Goal: Information Seeking & Learning: Find specific fact

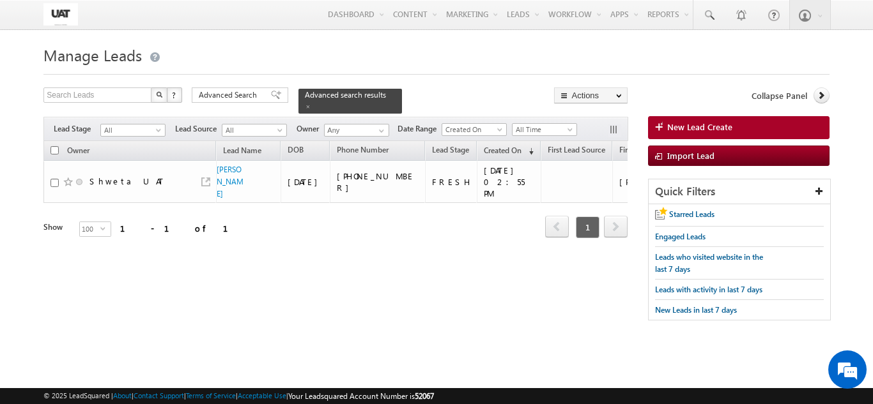
scroll to position [0, 2584]
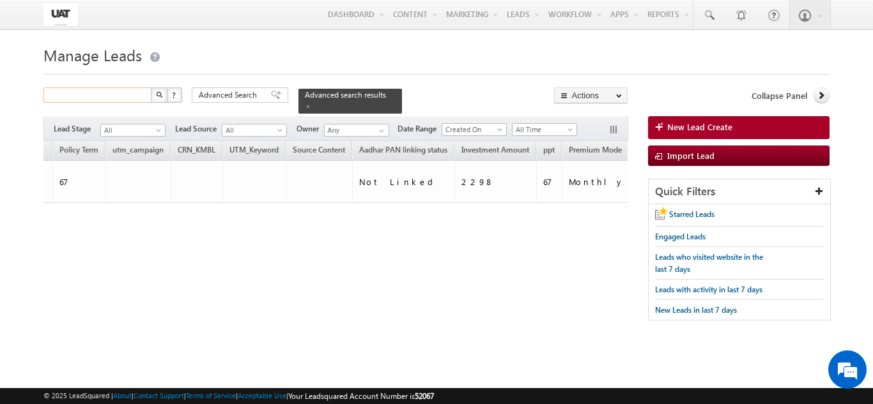
click at [84, 101] on input "text" at bounding box center [97, 95] width 109 height 15
paste input "9416860829""
click at [156, 94] on img "button" at bounding box center [159, 94] width 6 height 6
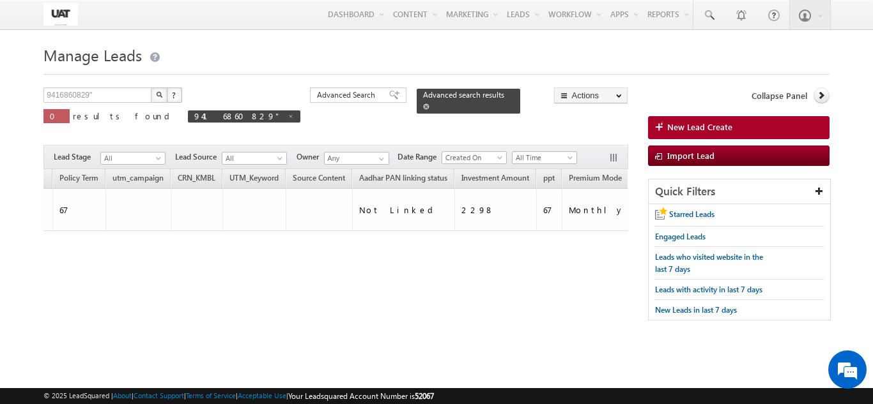
click at [423, 104] on span at bounding box center [426, 107] width 6 height 6
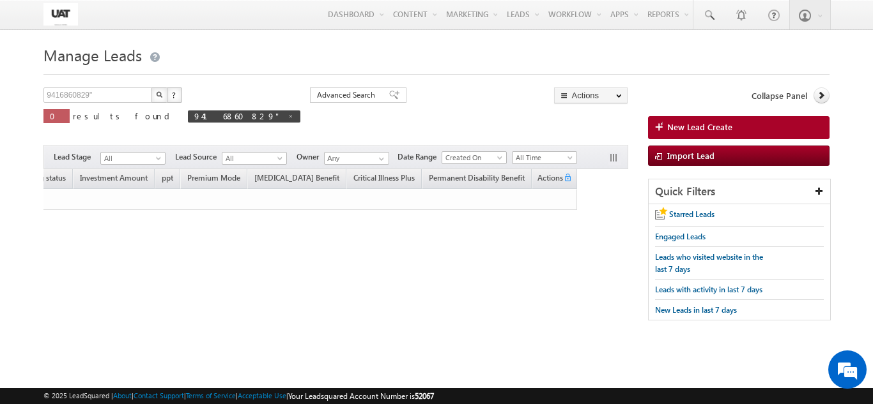
scroll to position [0, 2244]
click at [162, 96] on img "button" at bounding box center [159, 94] width 6 height 6
click at [153, 96] on button "button" at bounding box center [159, 95] width 17 height 15
click at [158, 90] on button "button" at bounding box center [159, 95] width 17 height 15
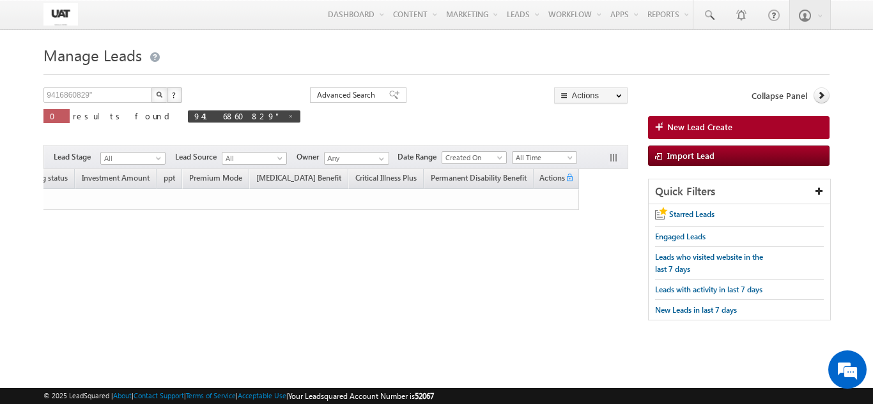
click at [158, 89] on button "button" at bounding box center [159, 95] width 17 height 15
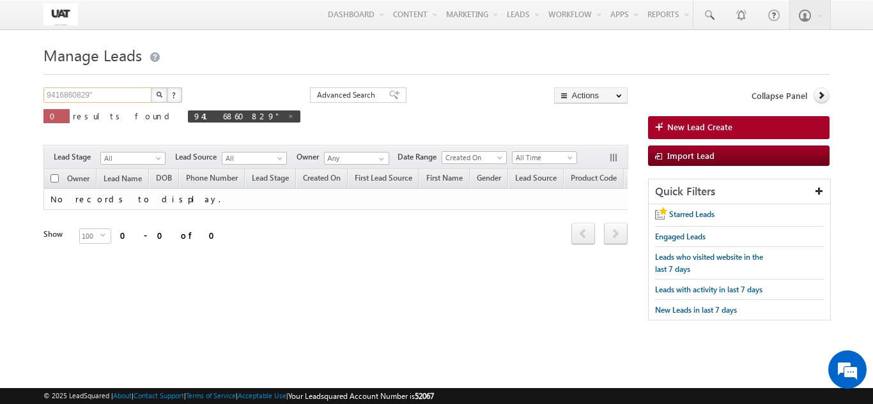
click at [131, 89] on input "9416860829"" at bounding box center [97, 95] width 109 height 15
type input "9416860829"
click at [151, 88] on button "button" at bounding box center [159, 95] width 17 height 15
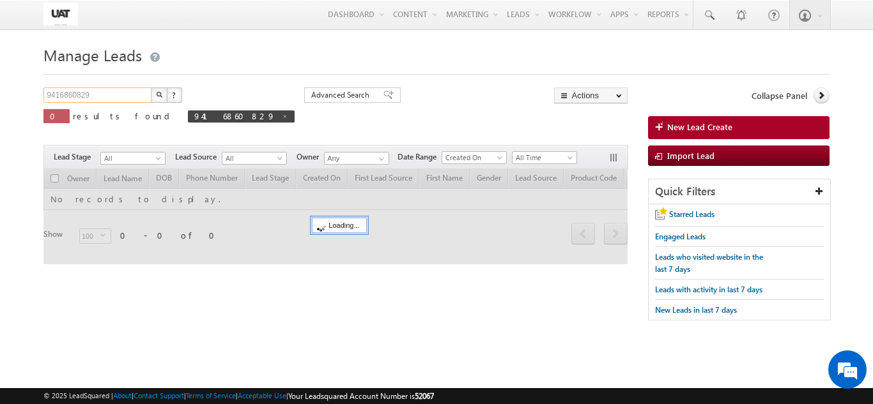
click at [112, 95] on input "9416860829" at bounding box center [97, 95] width 109 height 15
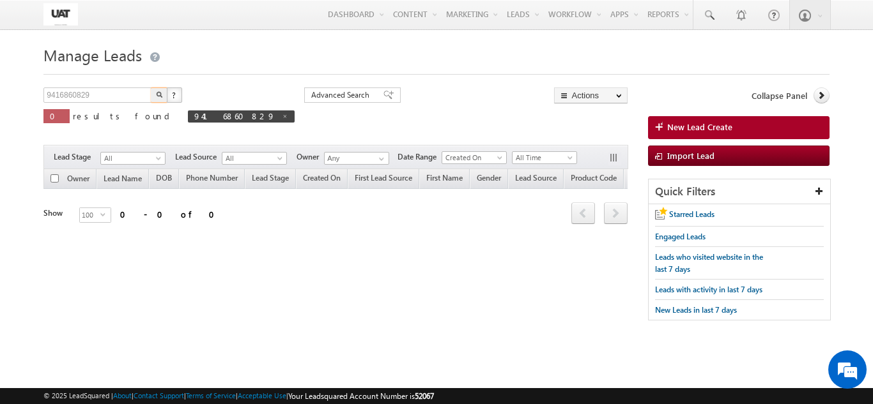
click at [160, 102] on button "button" at bounding box center [159, 95] width 17 height 15
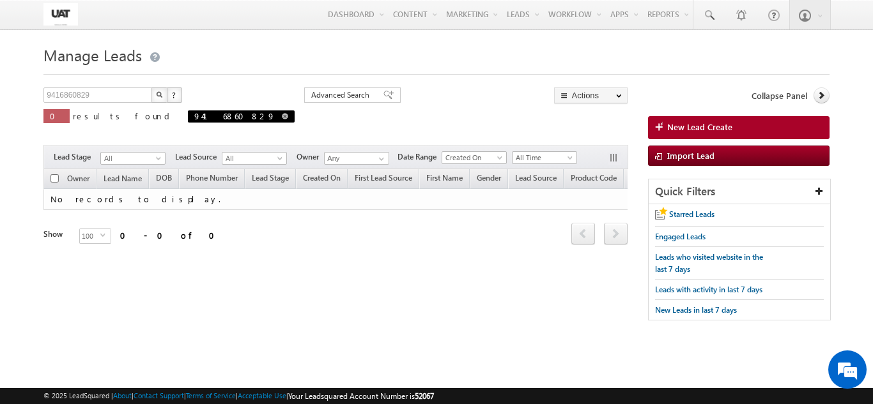
click at [282, 116] on span at bounding box center [285, 116] width 6 height 6
type input "Search Leads"
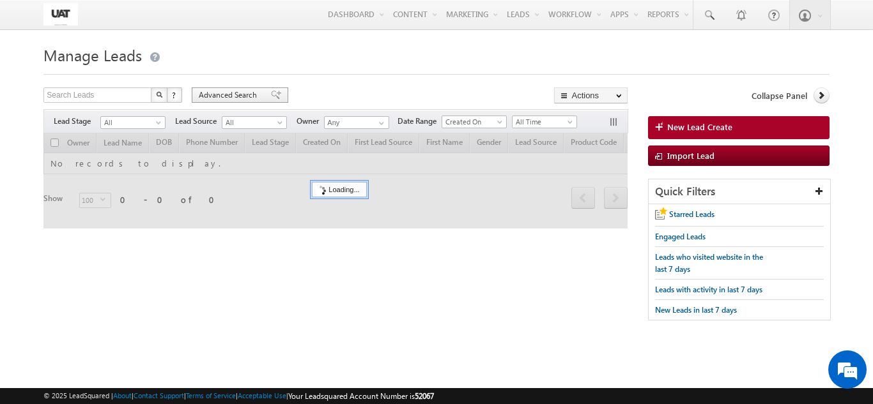
click at [239, 99] on span "Advanced Search" at bounding box center [230, 95] width 62 height 12
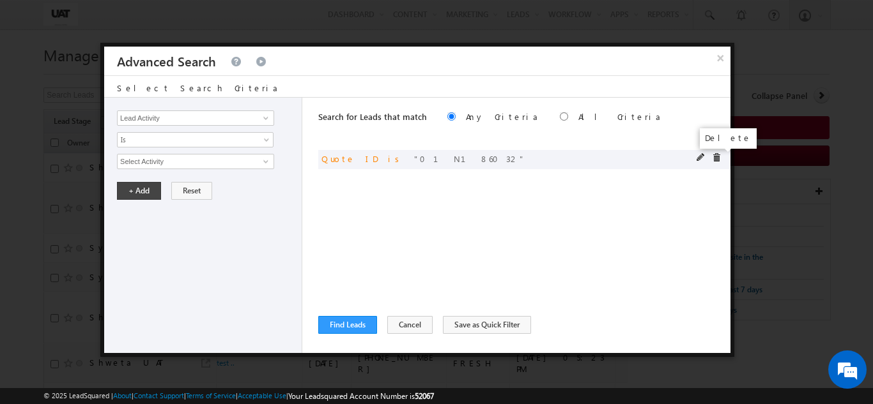
click at [713, 159] on span at bounding box center [716, 157] width 9 height 9
click at [250, 120] on input "Lead Activity" at bounding box center [195, 118] width 157 height 15
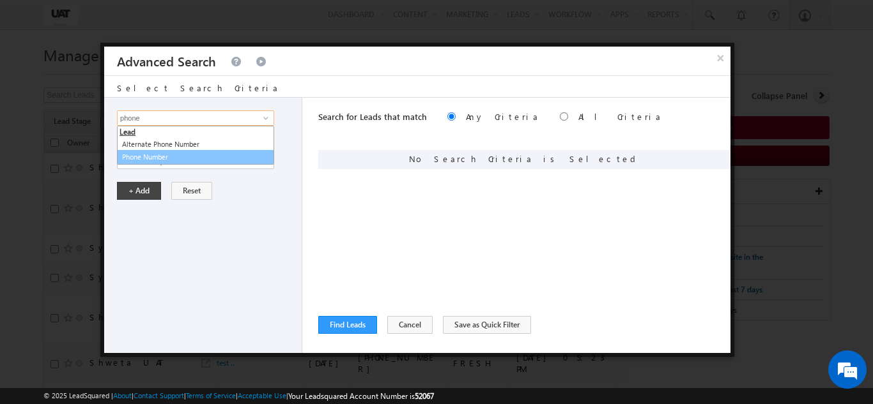
click at [229, 157] on link "Phone Number" at bounding box center [195, 157] width 157 height 15
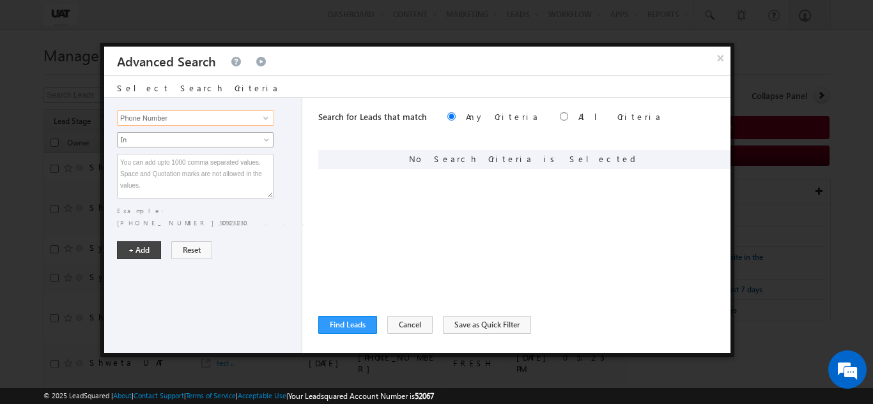
type input "Phone Number"
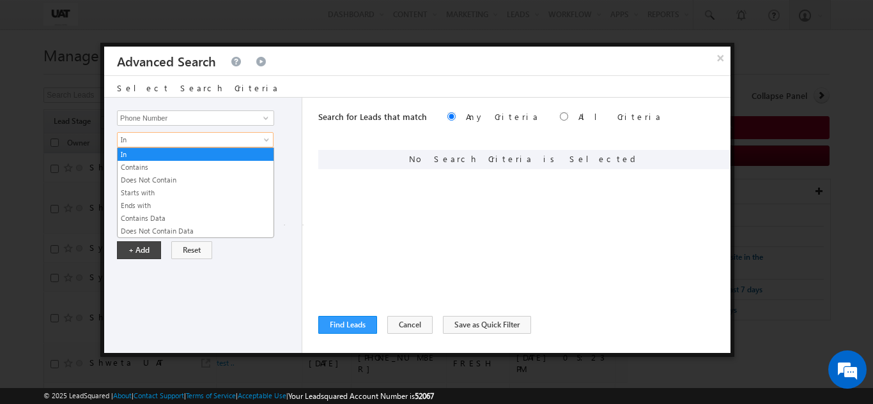
click at [188, 144] on span "In" at bounding box center [187, 140] width 139 height 12
click at [151, 164] on link "Contains" at bounding box center [196, 168] width 156 height 12
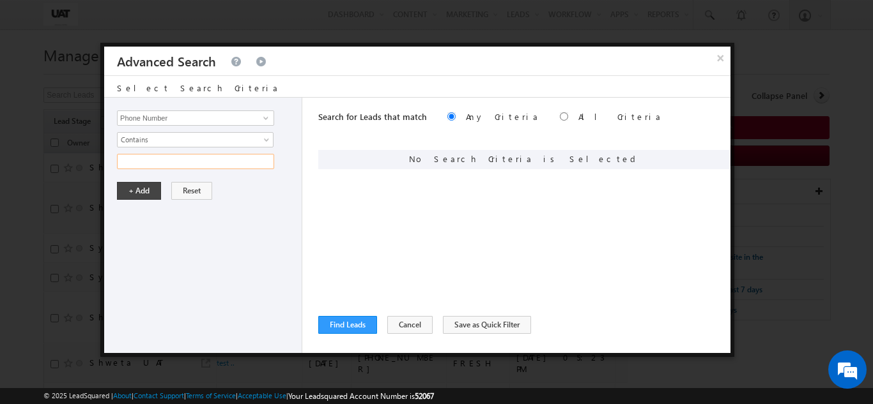
click at [151, 158] on input "text" at bounding box center [195, 161] width 157 height 15
paste input "9416860829"
type input "9416860829"
drag, startPoint x: 137, startPoint y: 188, endPoint x: 188, endPoint y: 212, distance: 56.0
click at [137, 188] on button "+ Add" at bounding box center [139, 191] width 44 height 18
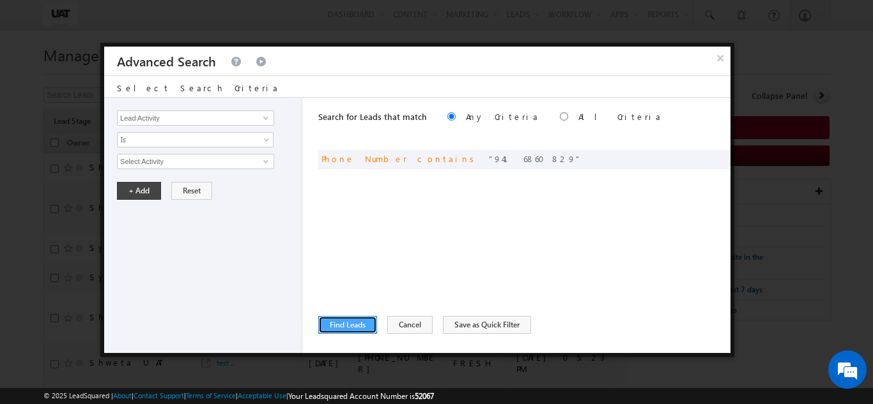
click at [344, 326] on button "Find Leads" at bounding box center [347, 325] width 59 height 18
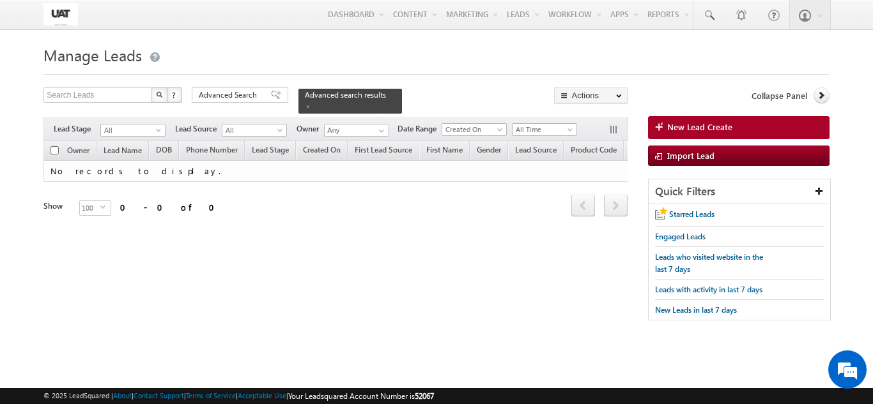
click at [238, 93] on span "Advanced Search" at bounding box center [230, 95] width 62 height 12
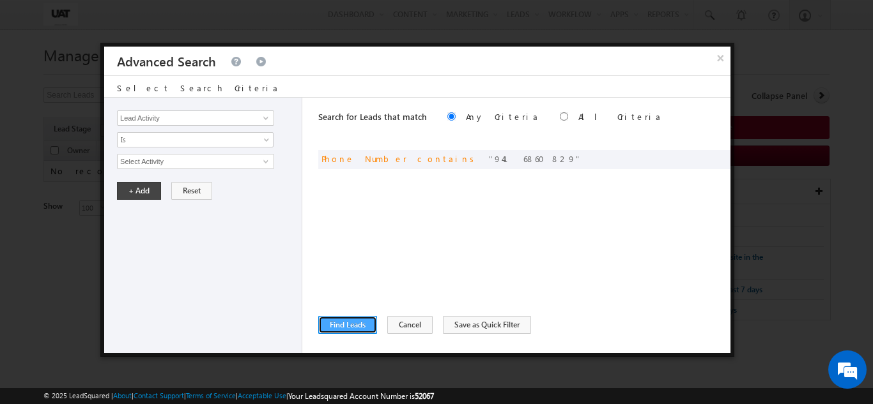
click at [360, 322] on button "Find Leads" at bounding box center [347, 325] width 59 height 18
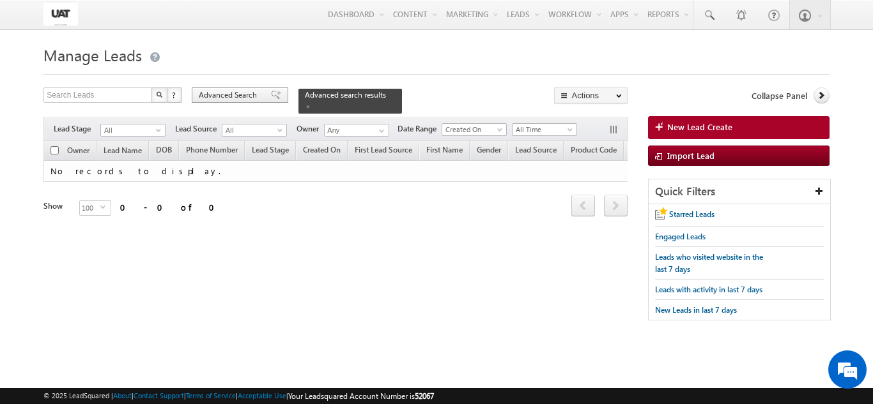
click at [247, 94] on span "Advanced Search" at bounding box center [230, 95] width 62 height 12
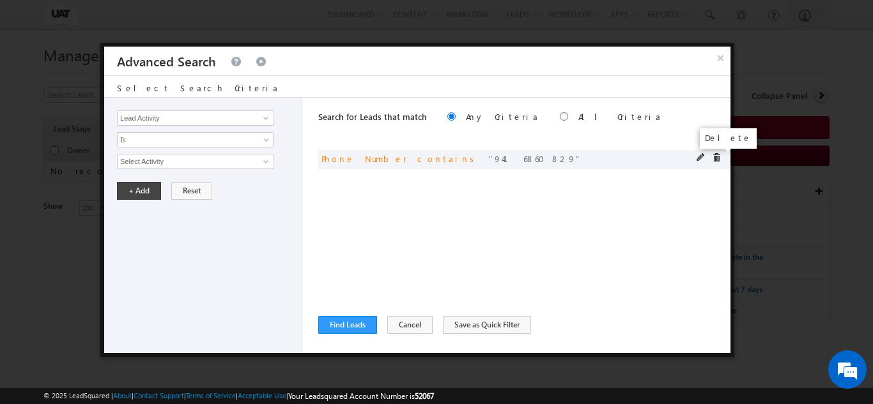
click at [720, 158] on span at bounding box center [716, 157] width 9 height 9
click at [270, 112] on link at bounding box center [264, 118] width 16 height 13
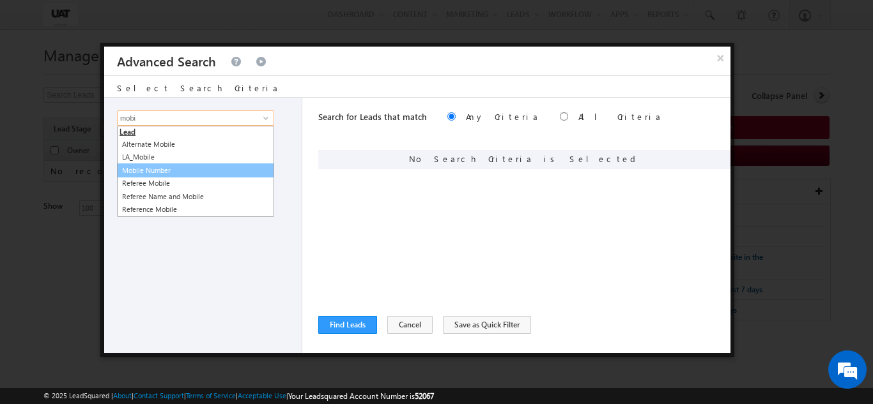
click at [226, 167] on link "Mobile Number" at bounding box center [195, 171] width 157 height 15
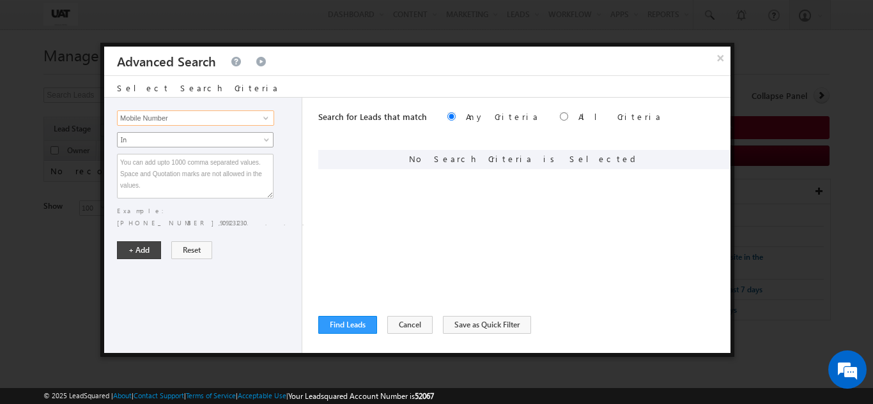
type input "Mobile Number"
click at [224, 139] on span "In" at bounding box center [187, 140] width 139 height 12
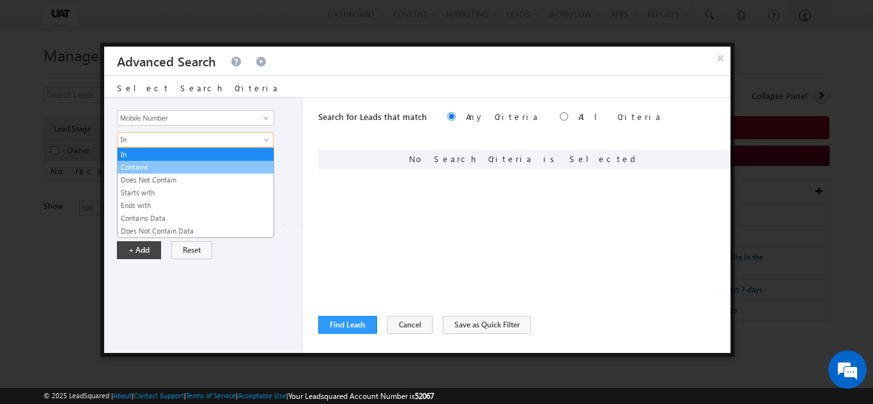
click at [208, 170] on link "Contains" at bounding box center [196, 168] width 156 height 12
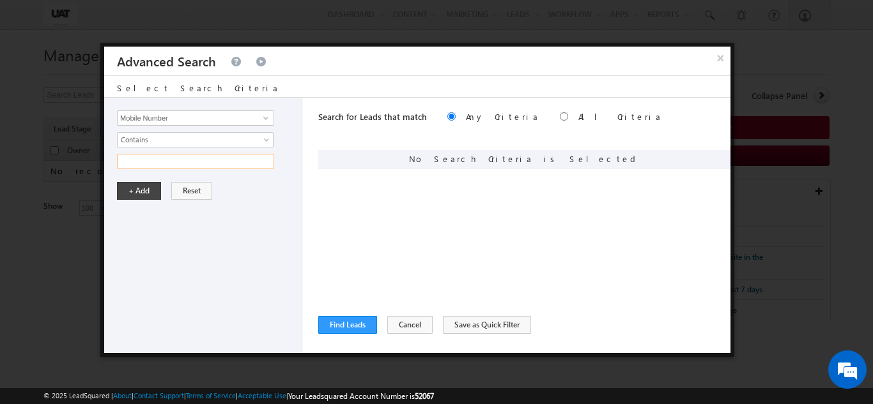
click at [208, 160] on input "text" at bounding box center [195, 161] width 157 height 15
paste input "9416860829"
type input "9416860829"
click at [132, 192] on button "+ Add" at bounding box center [139, 191] width 44 height 18
click at [343, 327] on button "Find Leads" at bounding box center [347, 325] width 59 height 18
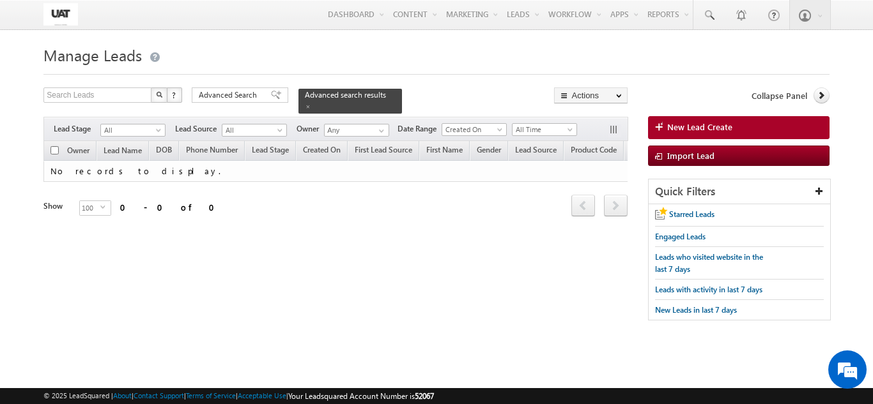
scroll to position [0, 2246]
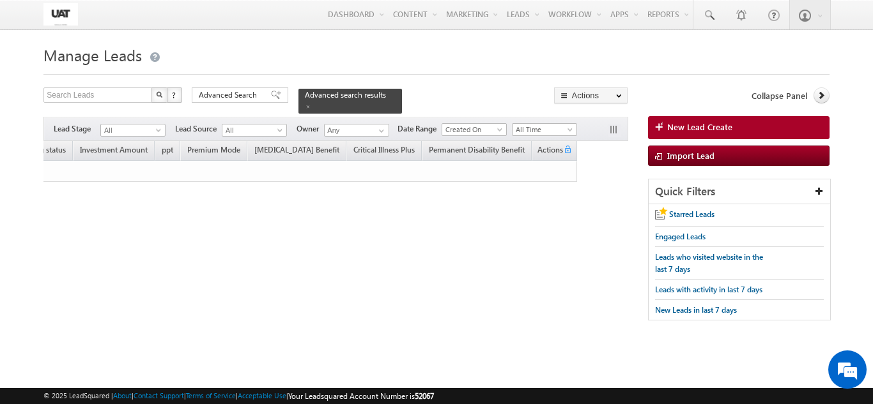
click at [535, 124] on span "All Time" at bounding box center [542, 130] width 61 height 12
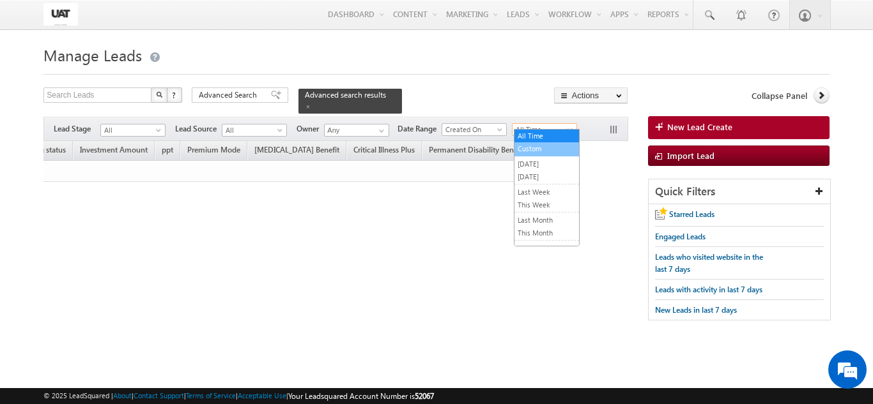
click at [535, 153] on link "Custom" at bounding box center [546, 149] width 65 height 12
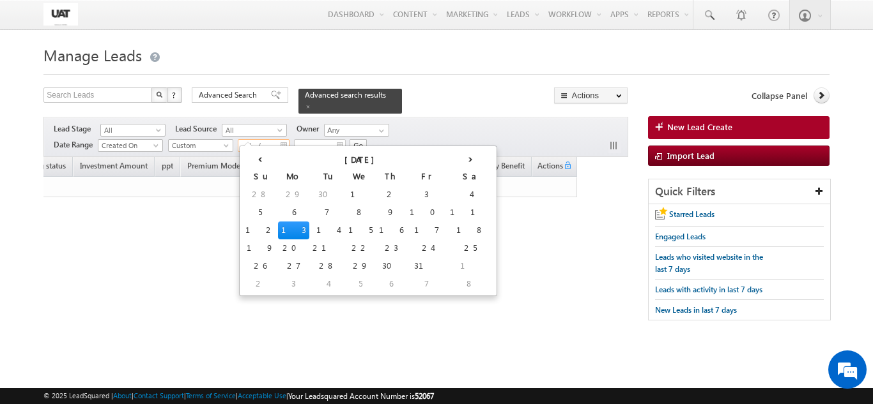
click at [286, 141] on input "__/__/____" at bounding box center [264, 145] width 52 height 13
click at [284, 157] on th "[DATE]" at bounding box center [362, 158] width 169 height 19
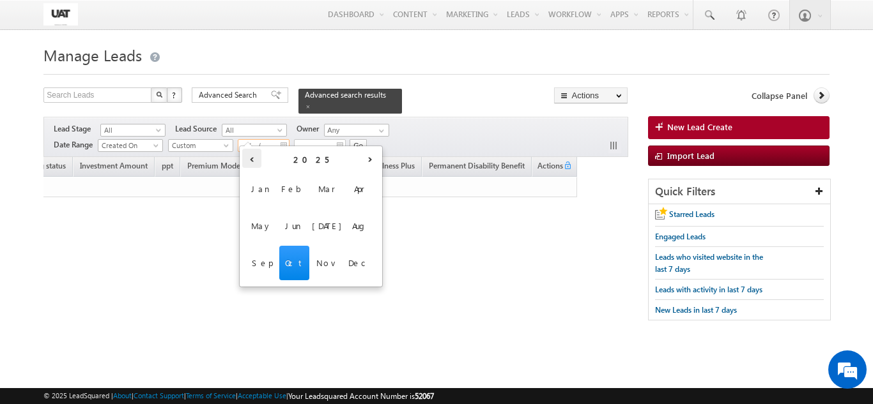
click at [249, 157] on th "‹" at bounding box center [251, 158] width 19 height 19
click at [261, 191] on span "Jan" at bounding box center [262, 189] width 30 height 35
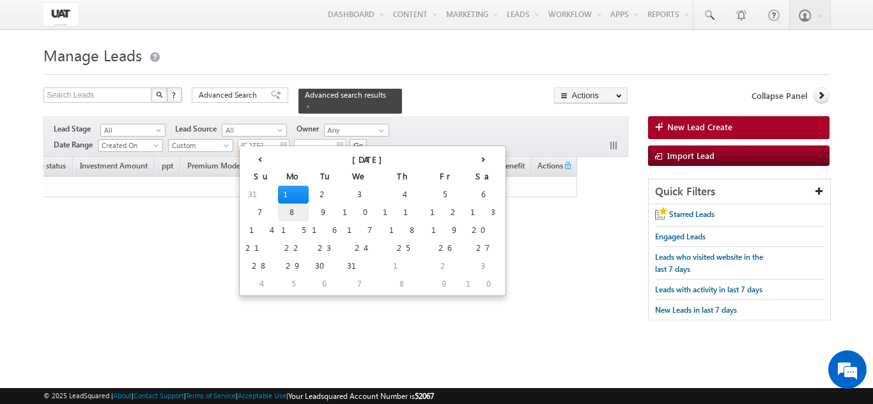
click at [280, 206] on td "8" at bounding box center [293, 213] width 31 height 18
type input "[DATE]"
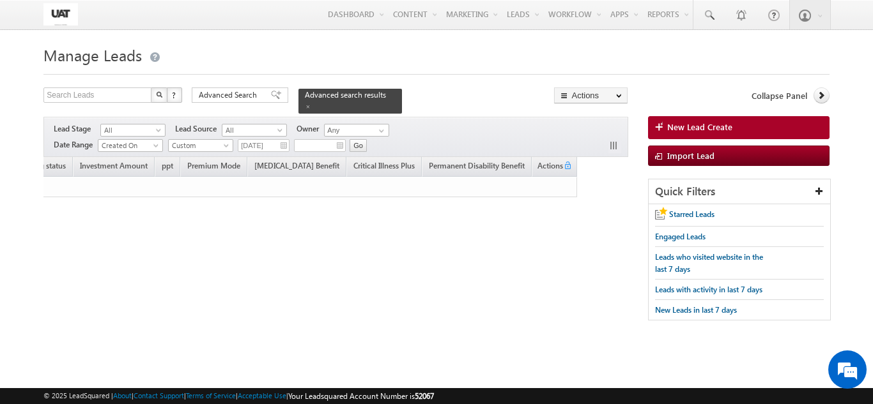
click at [525, 273] on div "Search Leads X ? 0 results found Advanced Search Advanced Search Advanced searc…" at bounding box center [435, 211] width 785 height 246
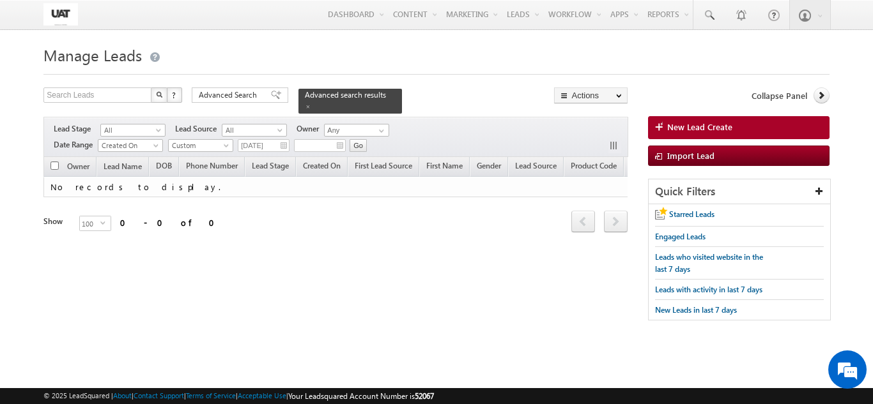
click at [84, 268] on div "Tags × Select at-least one lead to tag... × Close Owner Lead Name DOB" at bounding box center [335, 212] width 584 height 111
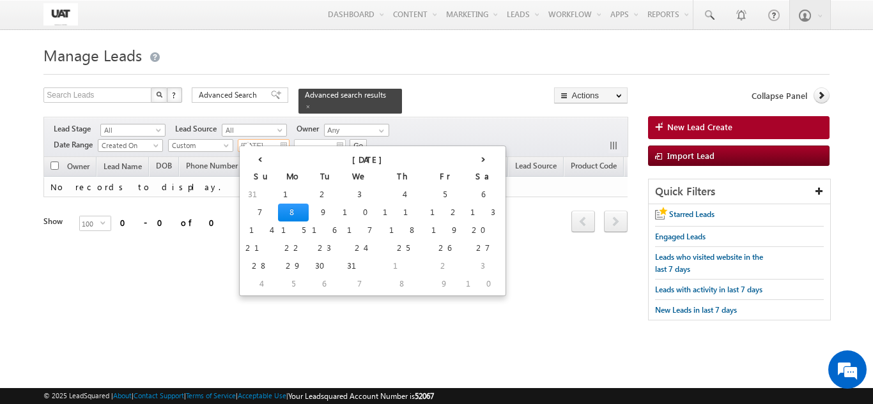
click at [280, 139] on input "[DATE]" at bounding box center [264, 145] width 52 height 13
click at [282, 166] on th "[DATE]" at bounding box center [370, 158] width 185 height 19
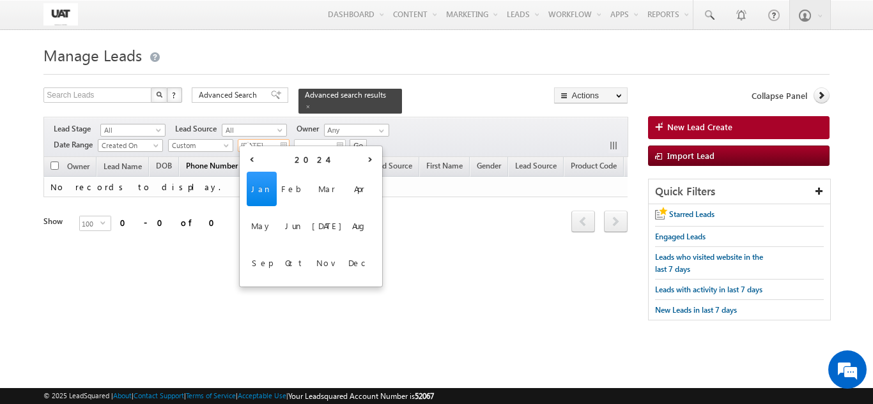
click at [220, 161] on span "Phone Number" at bounding box center [212, 166] width 52 height 10
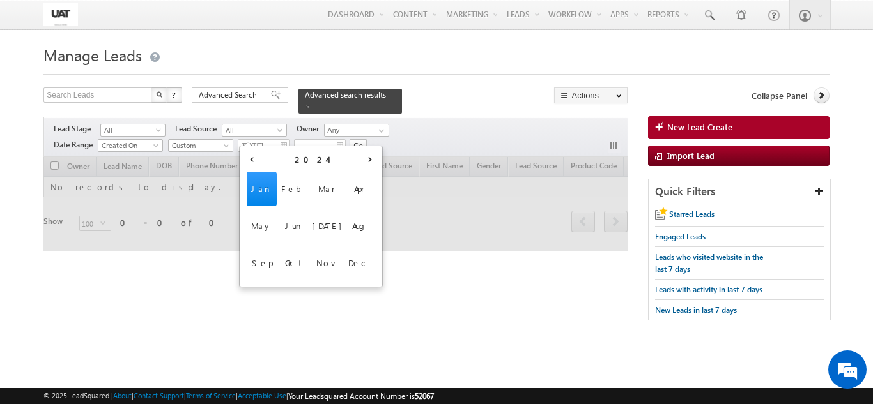
click at [421, 121] on div "Filters Lead Stage All All Lead Source All All Owner Any Any Date Range Go [DAT…" at bounding box center [335, 137] width 584 height 40
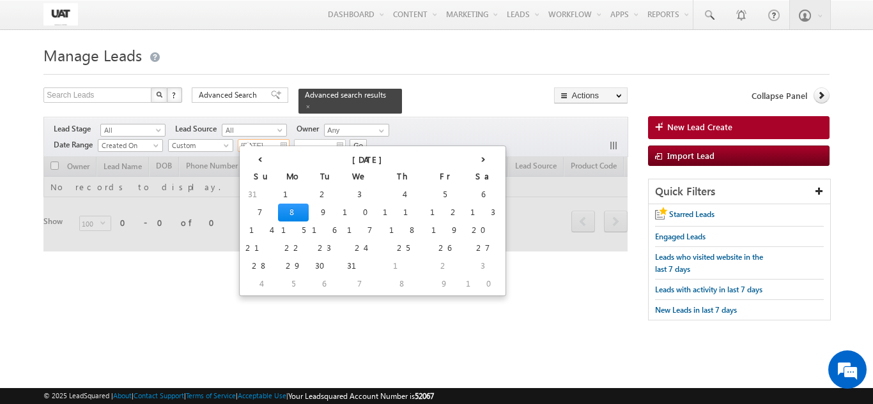
click at [278, 141] on input "[DATE]" at bounding box center [264, 145] width 52 height 13
click at [223, 140] on span "Custom" at bounding box center [199, 146] width 61 height 12
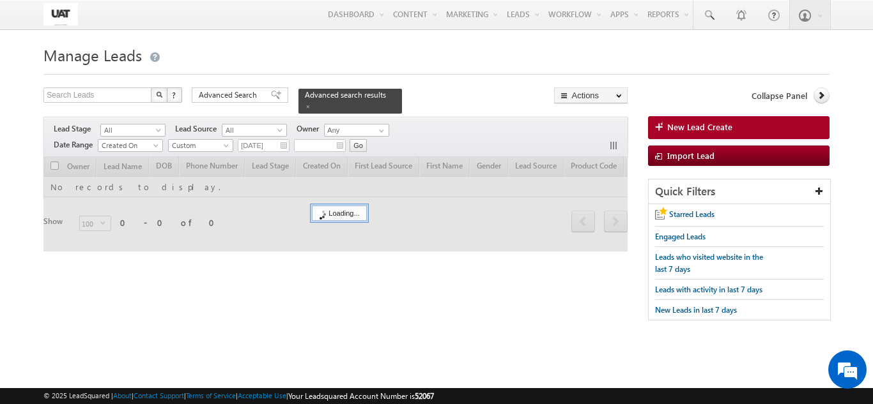
click at [213, 157] on div at bounding box center [335, 204] width 584 height 95
